Goal: Entertainment & Leisure: Consume media (video, audio)

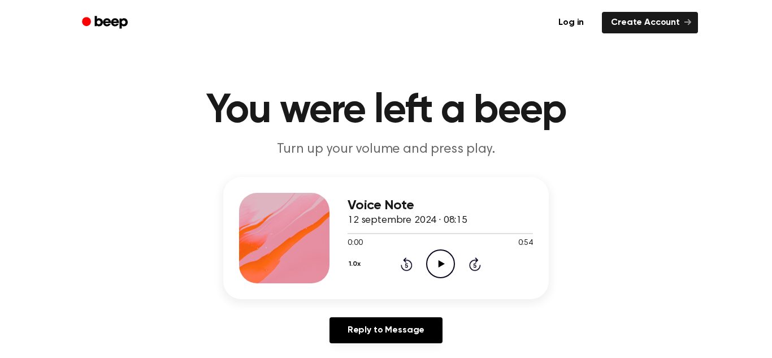
click at [439, 261] on icon at bounding box center [441, 263] width 6 height 7
click at [443, 257] on icon "Pause Audio" at bounding box center [440, 263] width 29 height 29
click at [437, 261] on icon "Play Audio" at bounding box center [440, 263] width 29 height 29
click at [439, 257] on icon "Pause Audio" at bounding box center [440, 263] width 29 height 29
click at [443, 257] on icon "Play Audio" at bounding box center [440, 263] width 29 height 29
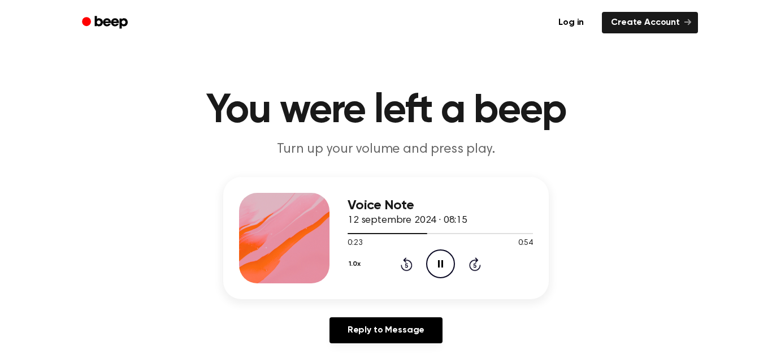
click at [435, 257] on icon "Pause Audio" at bounding box center [440, 263] width 29 height 29
click at [439, 258] on icon "Play Audio" at bounding box center [440, 263] width 29 height 29
click at [440, 267] on icon "Pause Audio" at bounding box center [440, 263] width 29 height 29
click at [429, 252] on icon "Play Audio" at bounding box center [440, 263] width 29 height 29
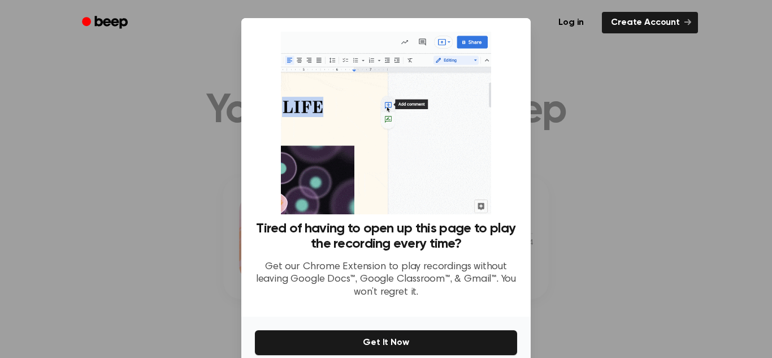
click at [612, 141] on div at bounding box center [386, 179] width 772 height 358
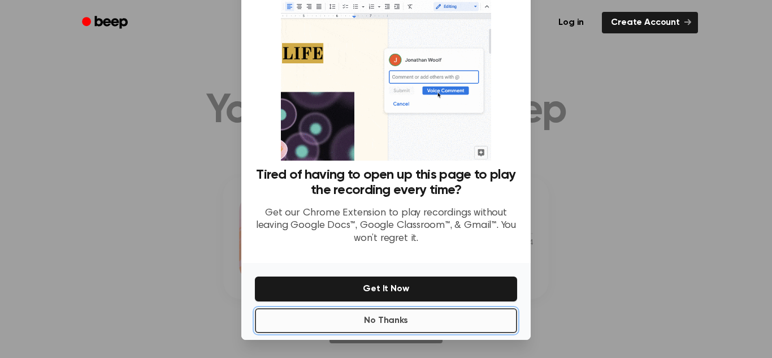
click at [348, 327] on button "No Thanks" at bounding box center [386, 320] width 262 height 25
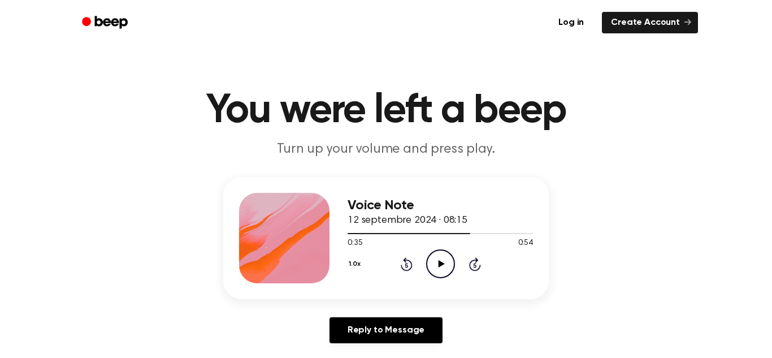
click at [442, 263] on icon at bounding box center [441, 263] width 6 height 7
click at [438, 265] on icon at bounding box center [440, 263] width 5 height 7
click at [438, 257] on icon "Play Audio" at bounding box center [440, 263] width 29 height 29
click at [431, 263] on icon "Pause Audio" at bounding box center [440, 263] width 29 height 29
click at [440, 266] on icon at bounding box center [441, 263] width 6 height 7
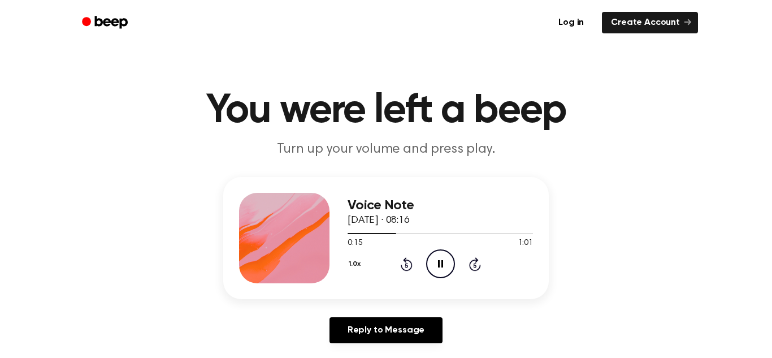
click at [441, 267] on icon "Pause Audio" at bounding box center [440, 263] width 29 height 29
click at [434, 257] on icon "Play Audio" at bounding box center [440, 263] width 29 height 29
click at [445, 262] on icon "Pause Audio" at bounding box center [440, 263] width 29 height 29
click at [435, 262] on icon "Play Audio" at bounding box center [440, 263] width 29 height 29
click at [441, 265] on icon at bounding box center [440, 263] width 5 height 7
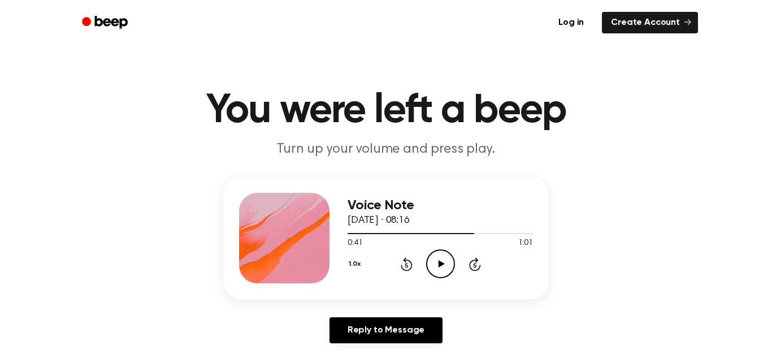
click at [443, 268] on icon "Play Audio" at bounding box center [440, 263] width 29 height 29
click at [439, 262] on icon at bounding box center [440, 263] width 5 height 7
